Goal: Task Accomplishment & Management: Manage account settings

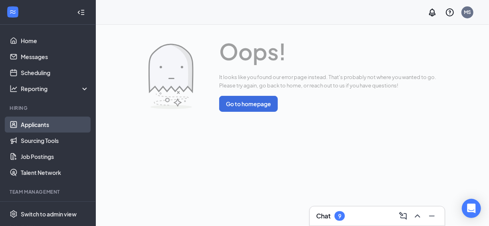
click at [44, 128] on link "Applicants" at bounding box center [55, 125] width 68 height 16
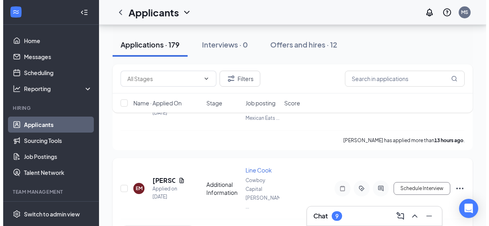
scroll to position [80, 0]
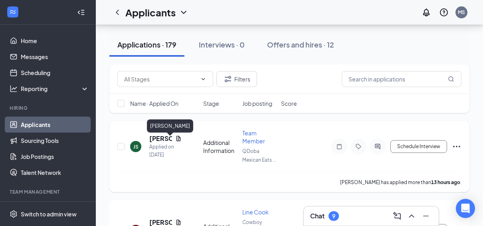
click at [156, 143] on h5 "[PERSON_NAME]" at bounding box center [160, 138] width 23 height 9
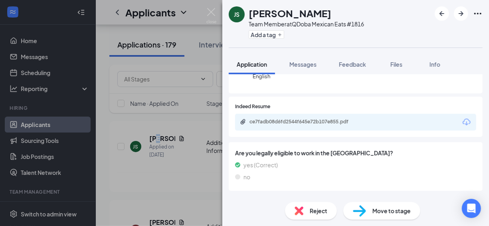
scroll to position [108, 0]
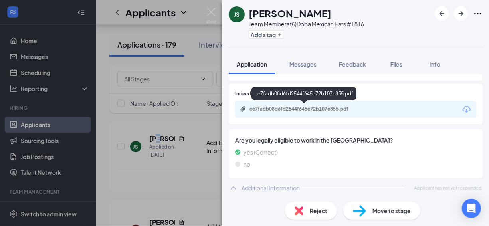
click at [319, 106] on div "ce7fadb08d6fd2544f645e72b107e855.pdf" at bounding box center [305, 109] width 112 height 6
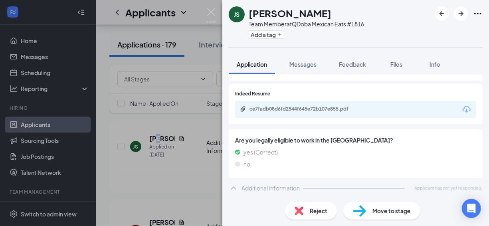
scroll to position [105, 0]
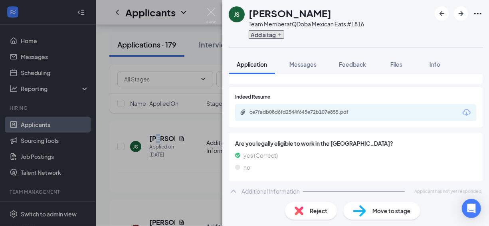
click at [263, 37] on button "Add a tag" at bounding box center [267, 34] width 36 height 8
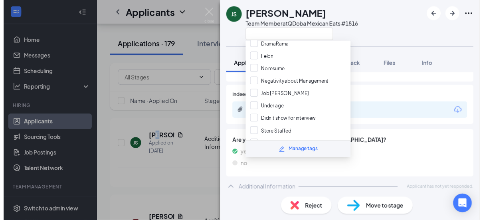
scroll to position [80, 0]
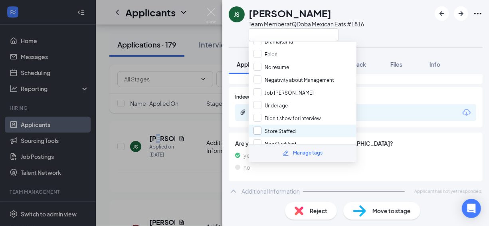
click at [275, 127] on input "Store Staffed" at bounding box center [274, 131] width 42 height 9
checkbox input "true"
click at [187, 26] on div "JS [PERSON_NAME] Team Member at QDoba Mexican Eats #1816 Application Messages F…" at bounding box center [244, 113] width 489 height 226
